Goal: Navigation & Orientation: Find specific page/section

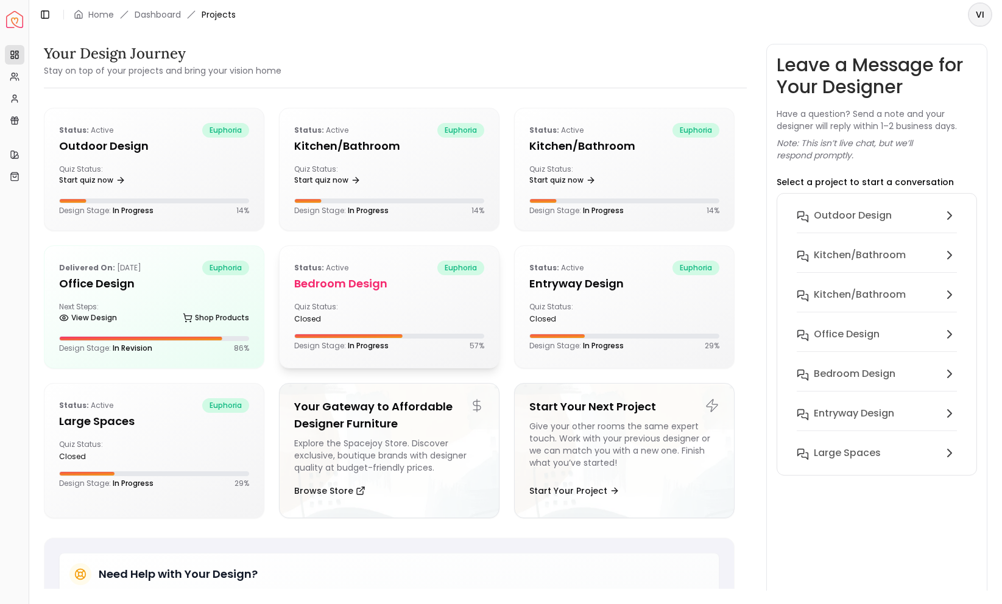
click at [365, 281] on h5 "Bedroom design" at bounding box center [389, 283] width 190 height 17
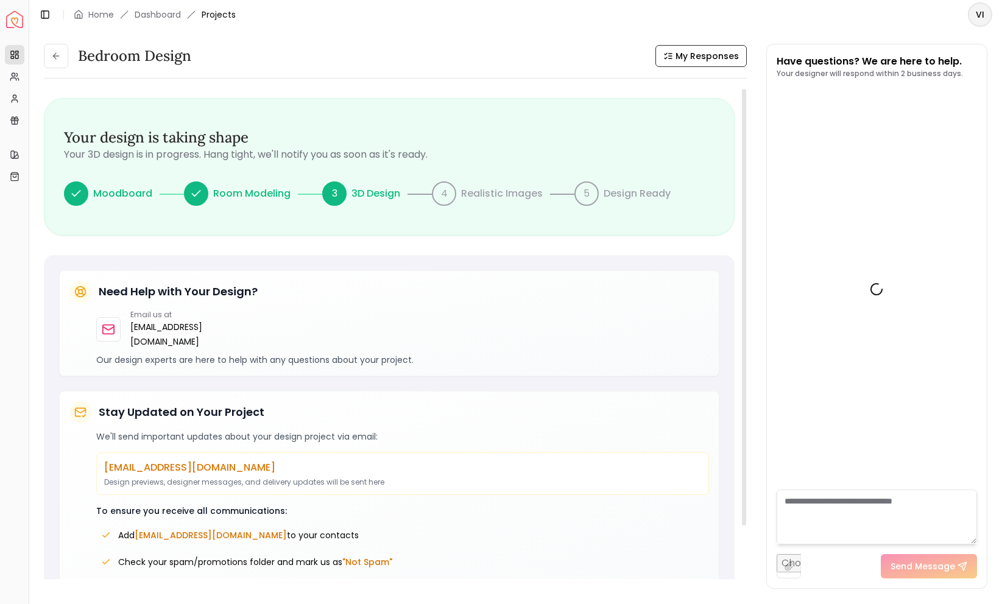
scroll to position [488, 0]
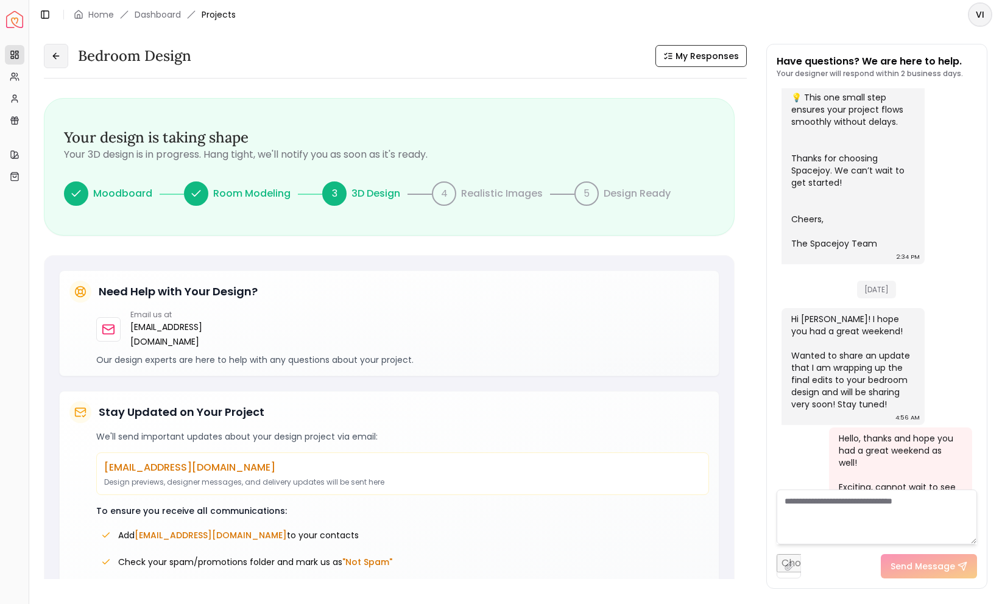
click at [60, 52] on icon at bounding box center [56, 56] width 10 height 10
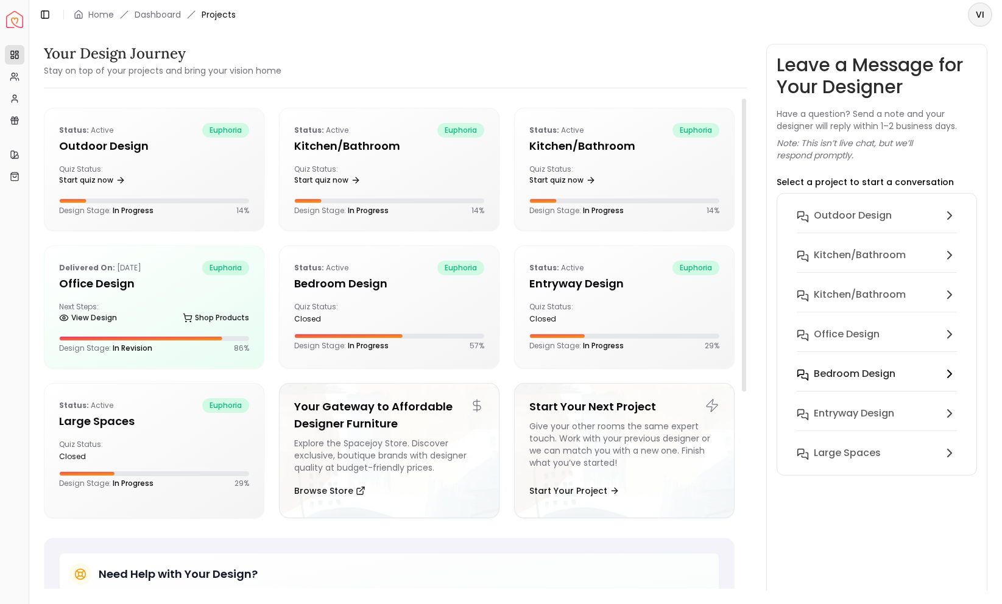
click at [872, 381] on h6 "Bedroom design" at bounding box center [855, 374] width 82 height 15
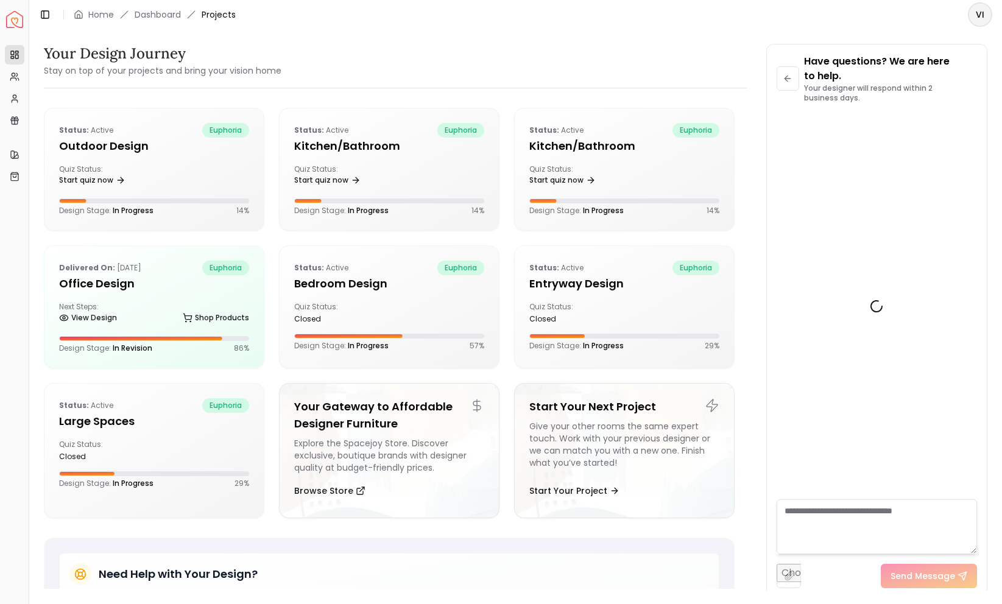
scroll to position [502, 0]
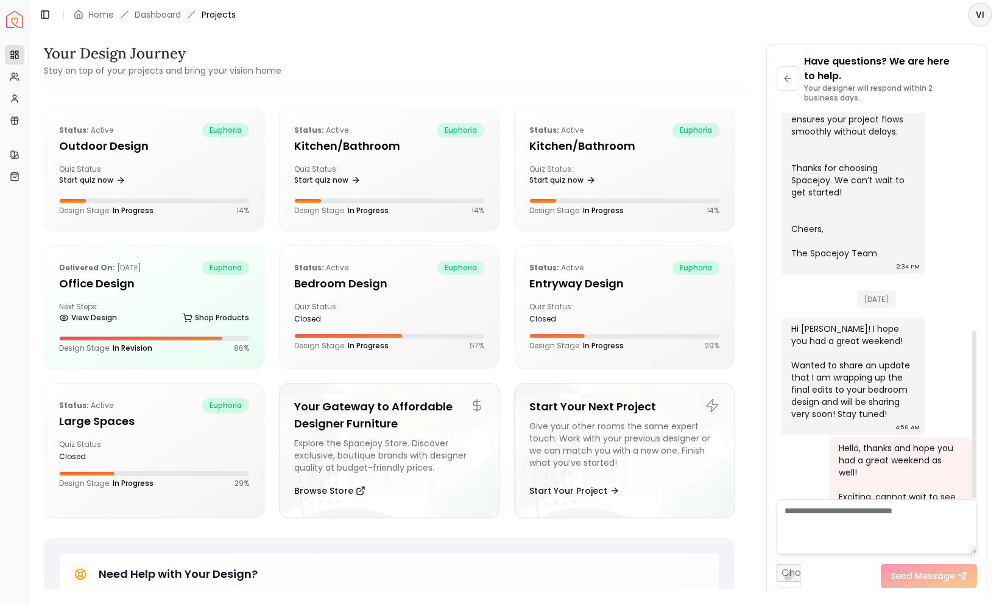
click at [814, 521] on textarea at bounding box center [876, 526] width 200 height 55
click at [894, 533] on textarea at bounding box center [876, 526] width 200 height 55
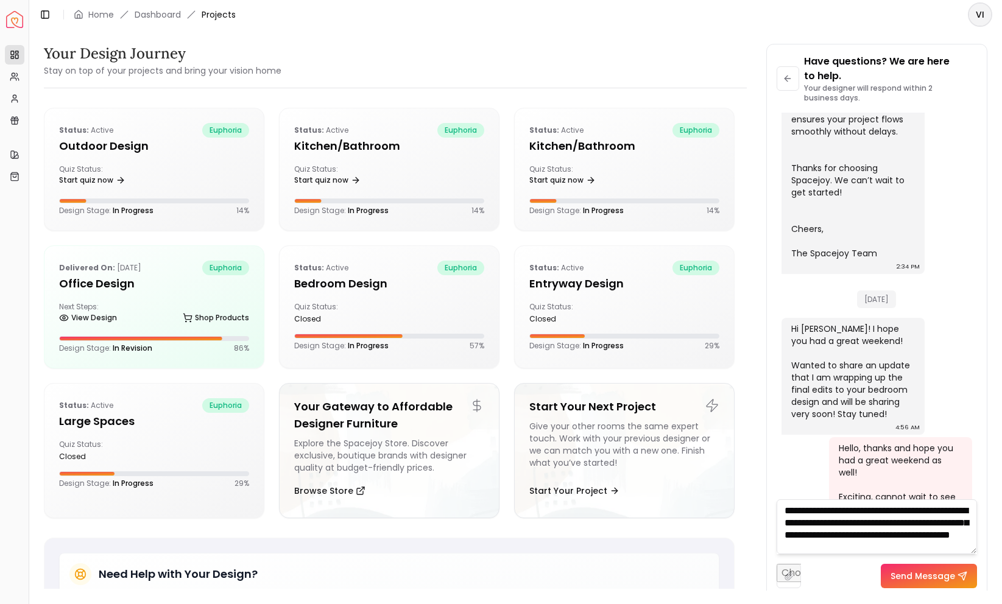
scroll to position [13, 0]
type textarea "**********"
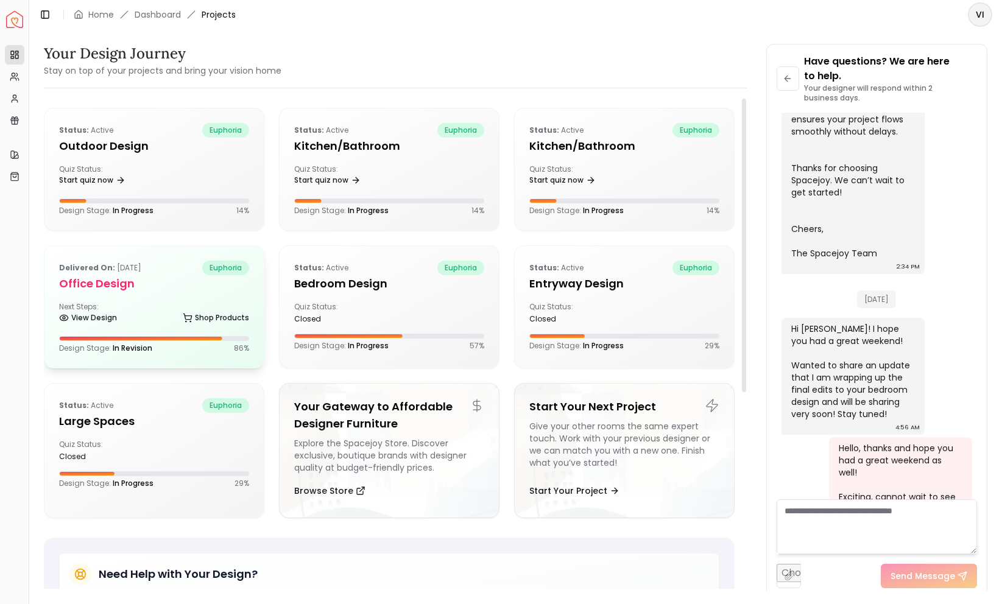
click at [142, 283] on h5 "Office design" at bounding box center [154, 283] width 190 height 17
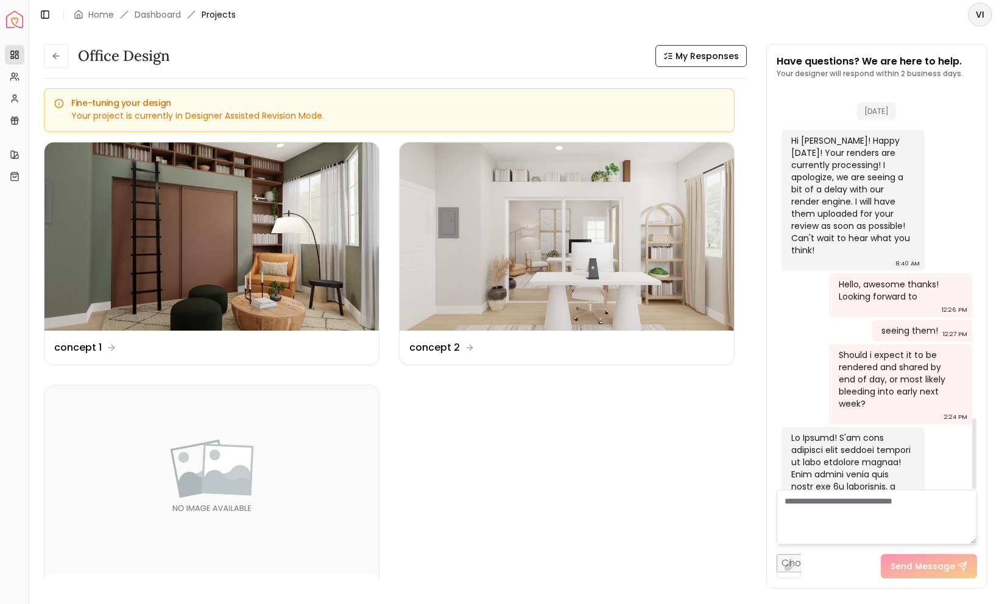
scroll to position [1874, 0]
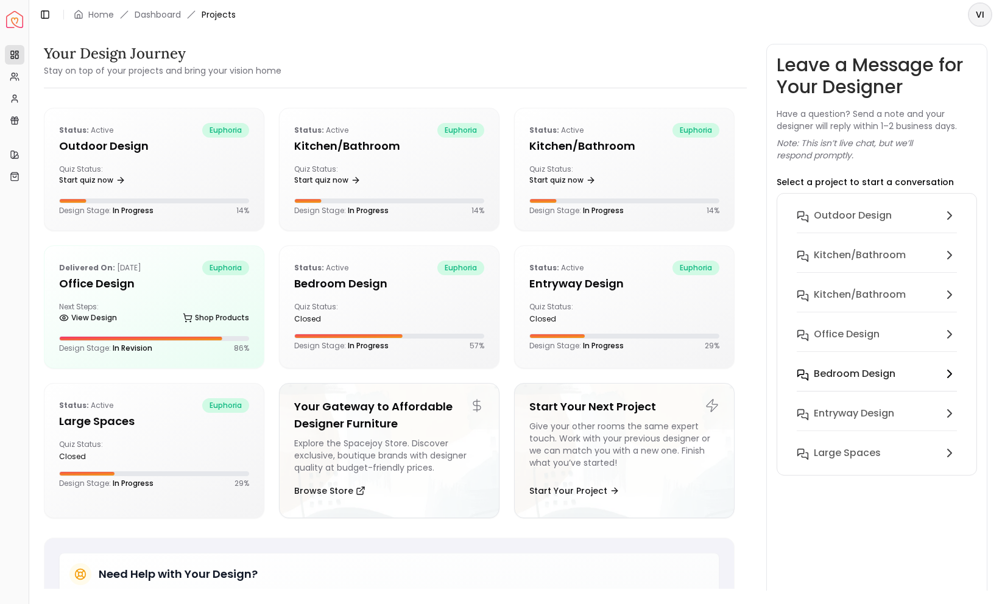
click at [879, 381] on h6 "Bedroom design" at bounding box center [855, 374] width 82 height 15
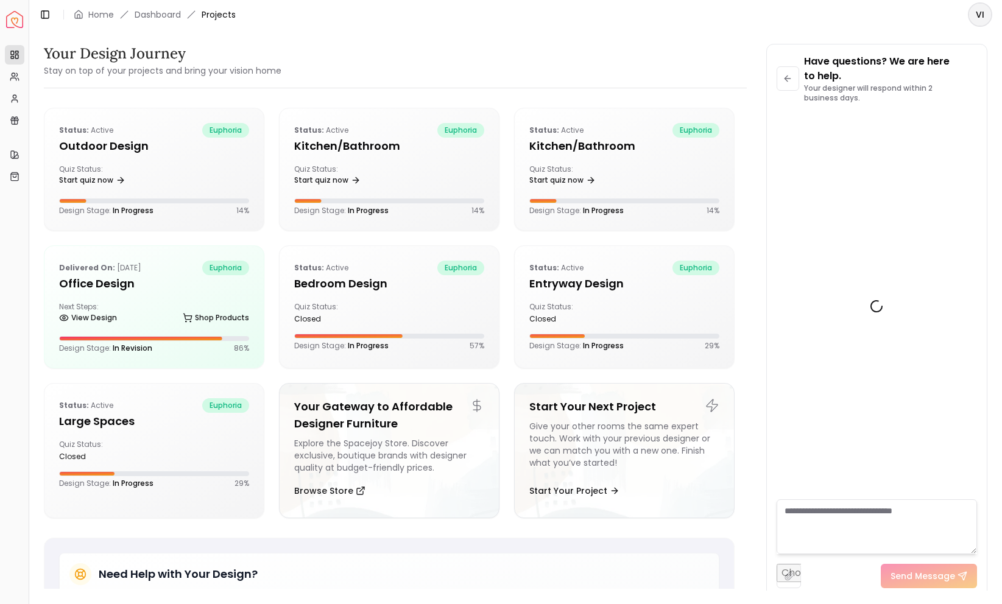
scroll to position [502, 0]
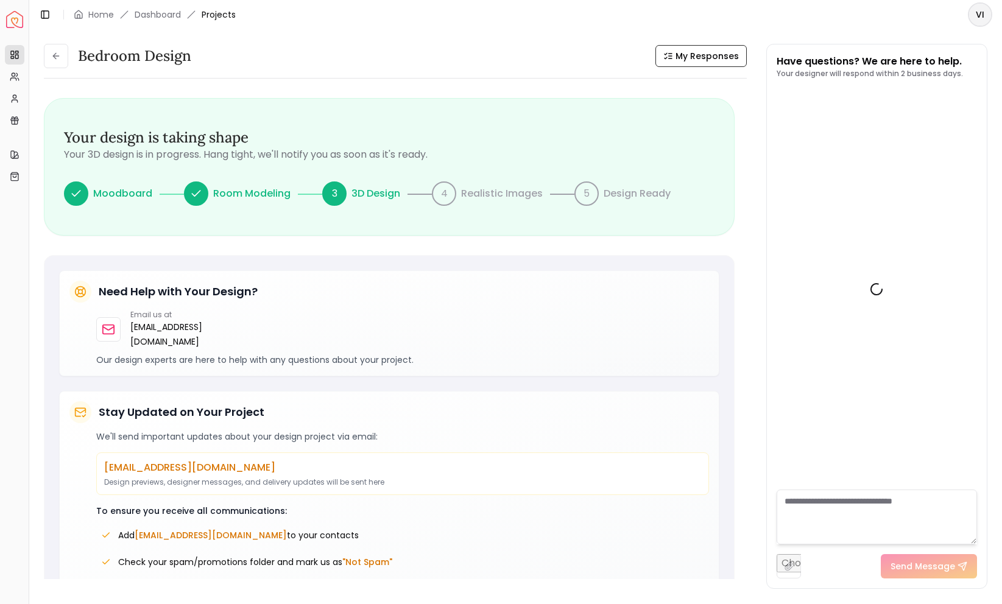
scroll to position [488, 0]
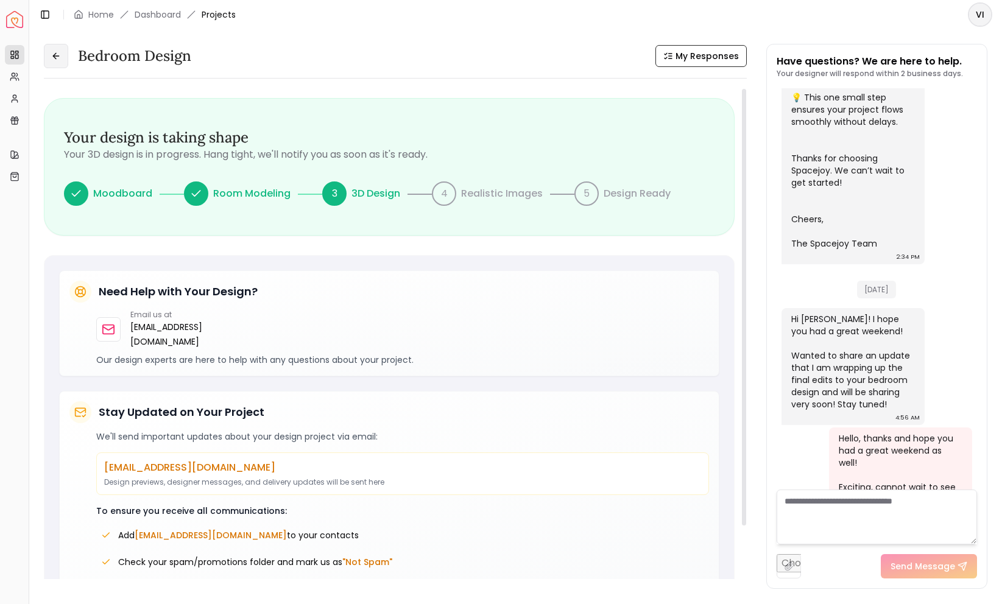
click at [55, 51] on button at bounding box center [56, 56] width 24 height 24
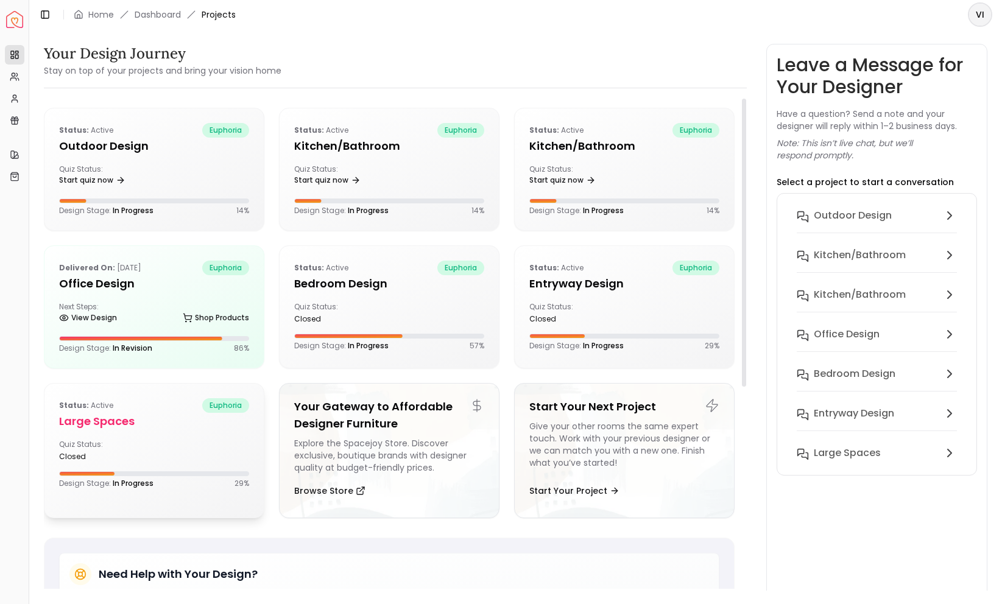
click at [141, 409] on div "Status: active euphoria" at bounding box center [154, 405] width 190 height 15
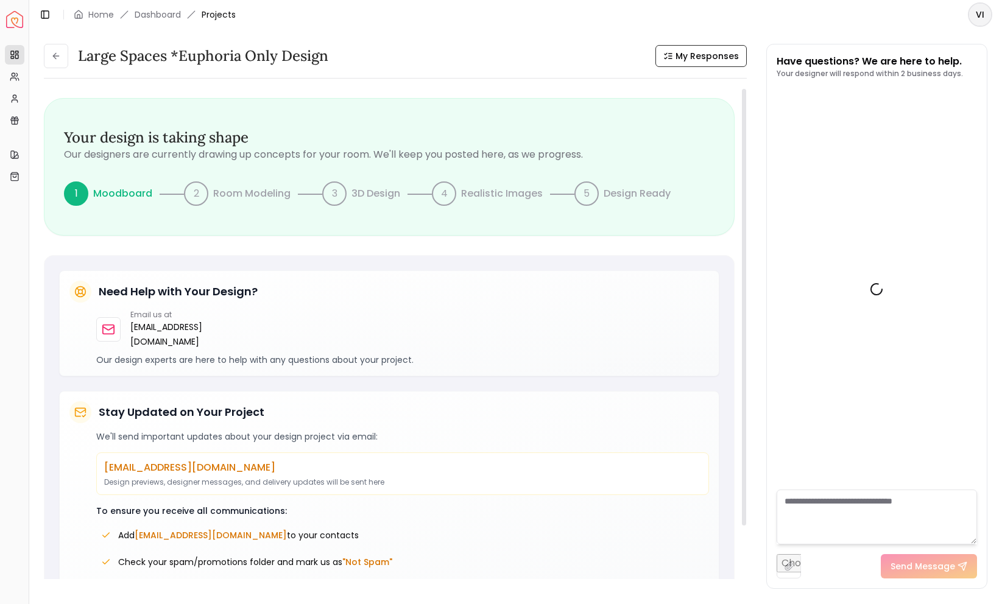
scroll to position [904, 0]
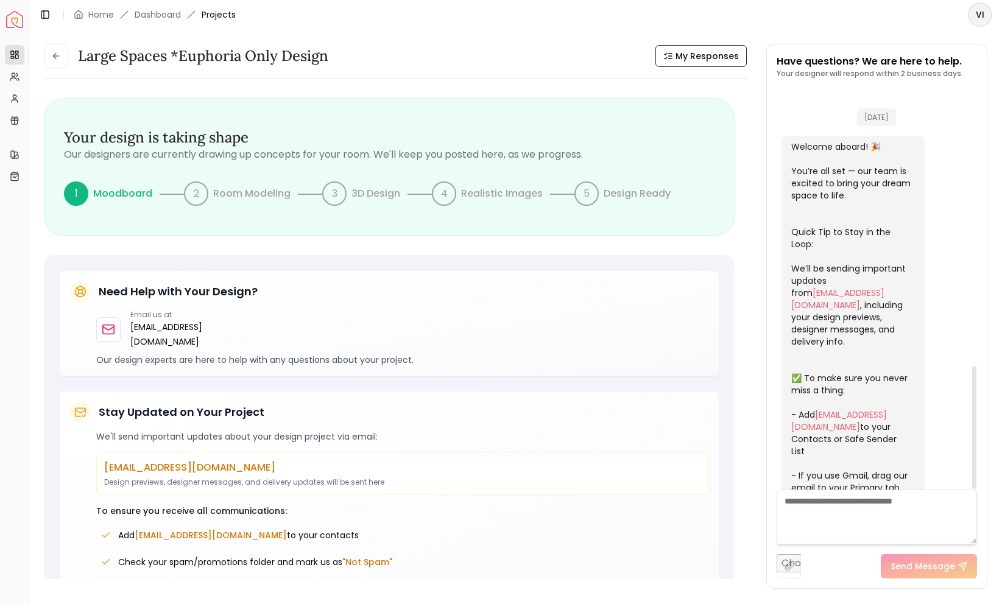
scroll to position [904, 0]
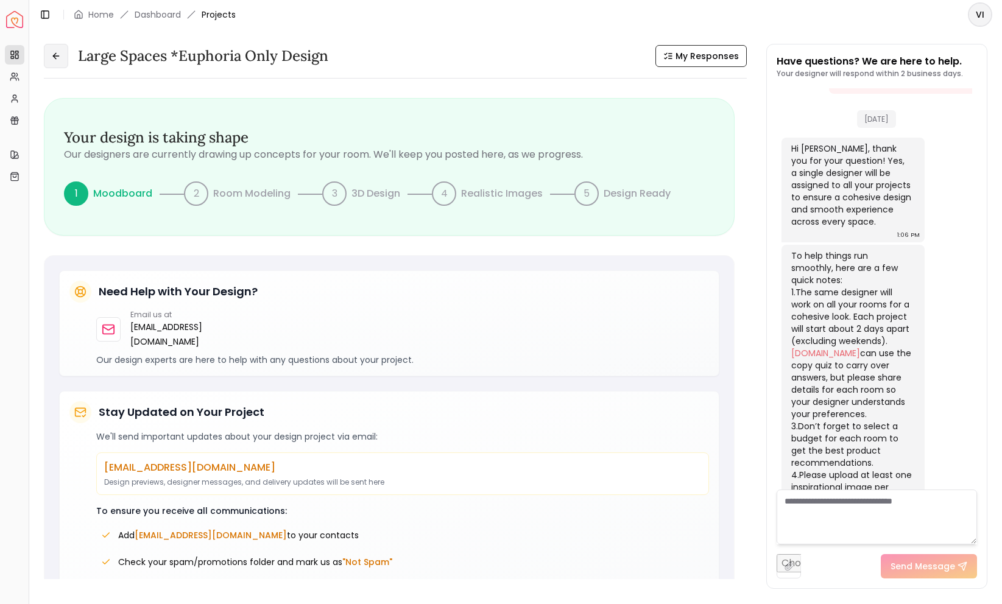
click at [55, 57] on icon at bounding box center [56, 56] width 10 height 10
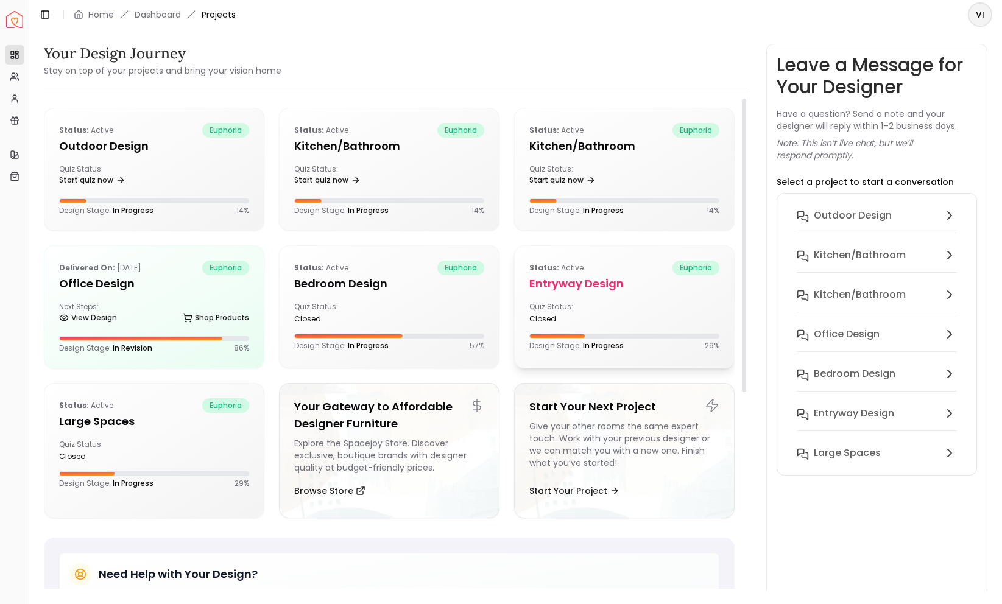
click at [630, 292] on h5 "entryway design" at bounding box center [624, 283] width 190 height 17
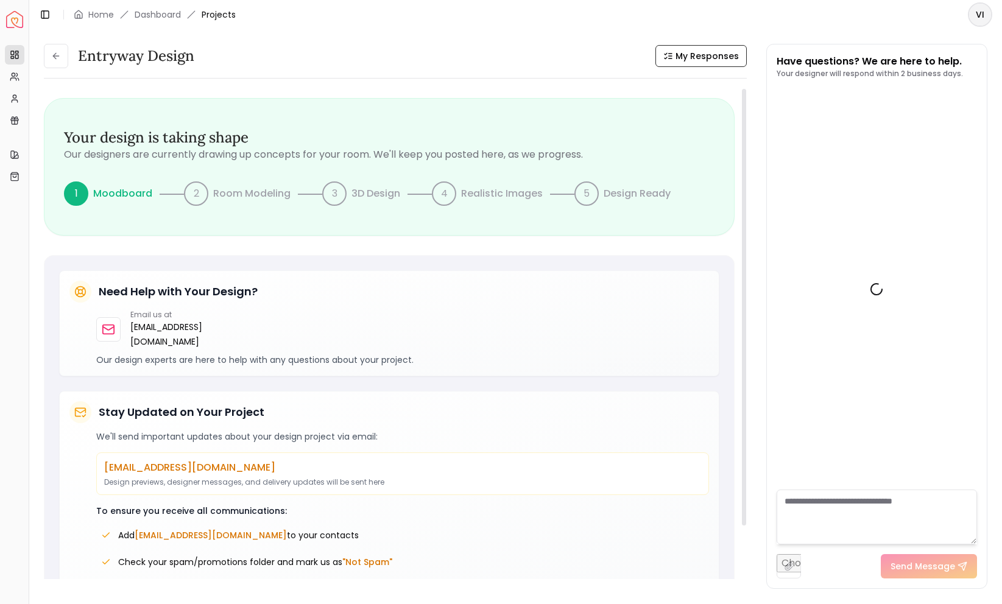
scroll to position [1388, 0]
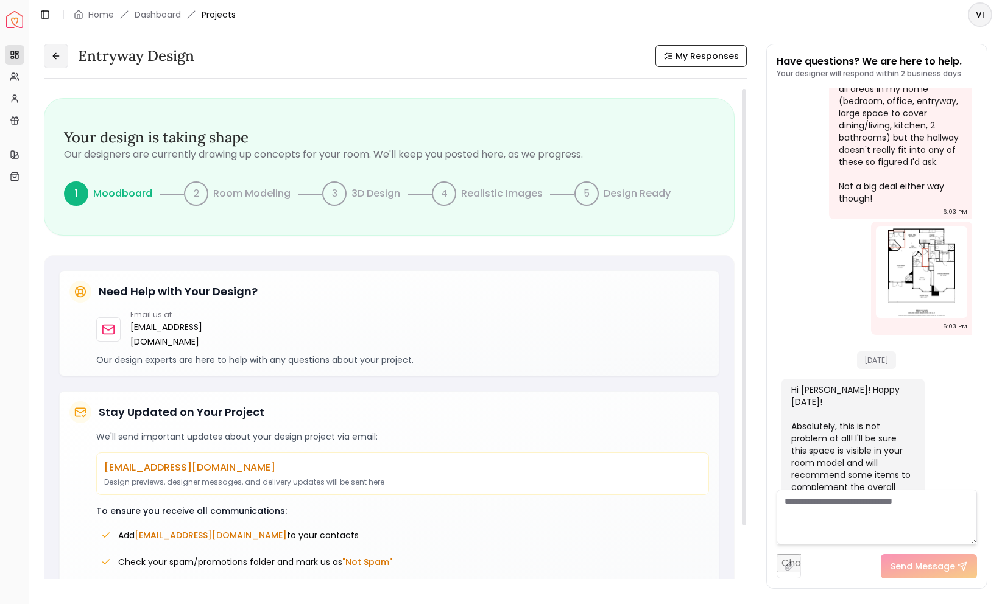
click at [57, 55] on icon at bounding box center [56, 56] width 10 height 10
